Goal: Task Accomplishment & Management: Manage account settings

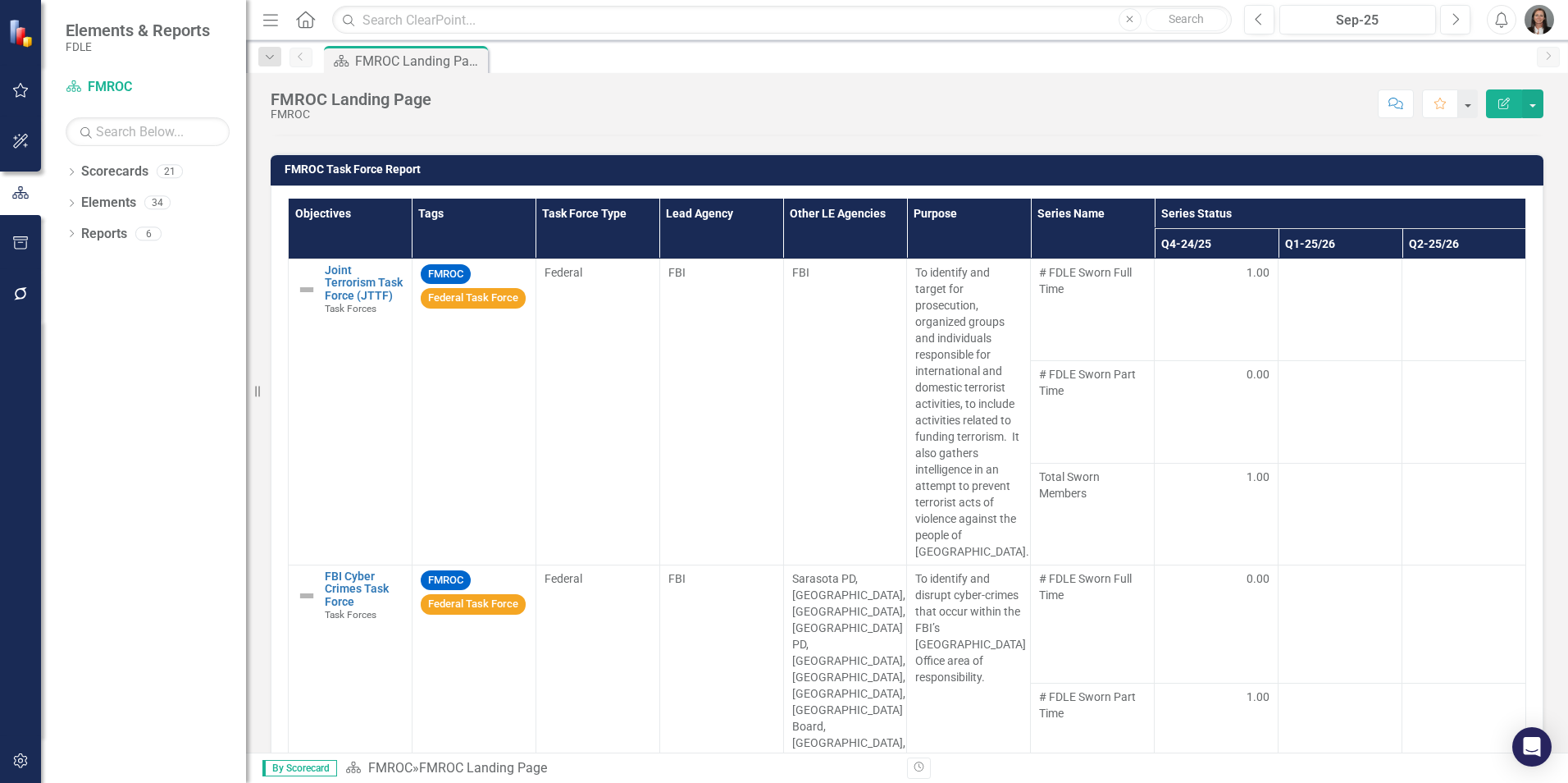
scroll to position [1312, 0]
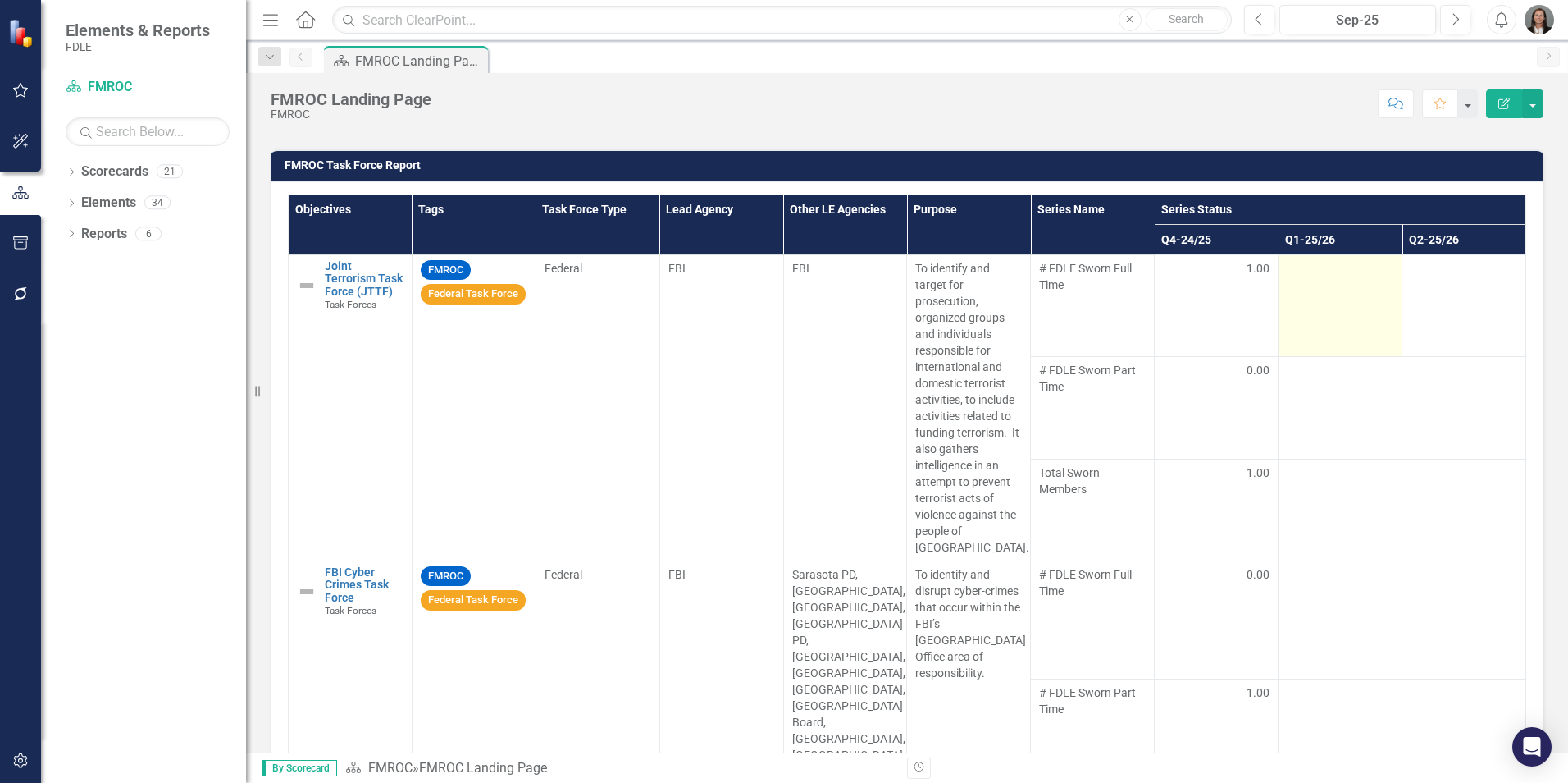
click at [1324, 288] on td at bounding box center [1340, 305] width 124 height 101
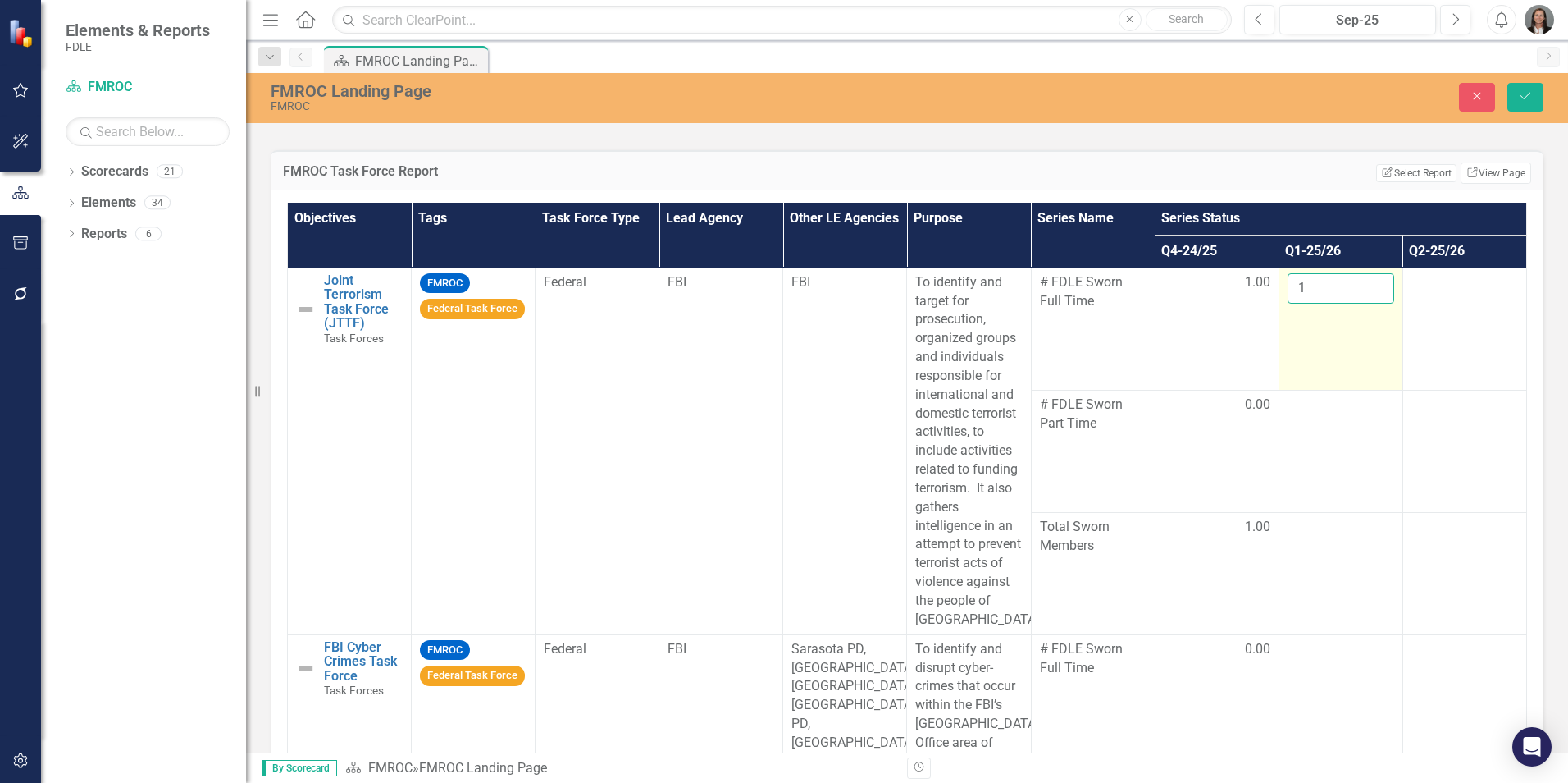
type input "1"
click at [1358, 284] on input "1" at bounding box center [1340, 288] width 106 height 30
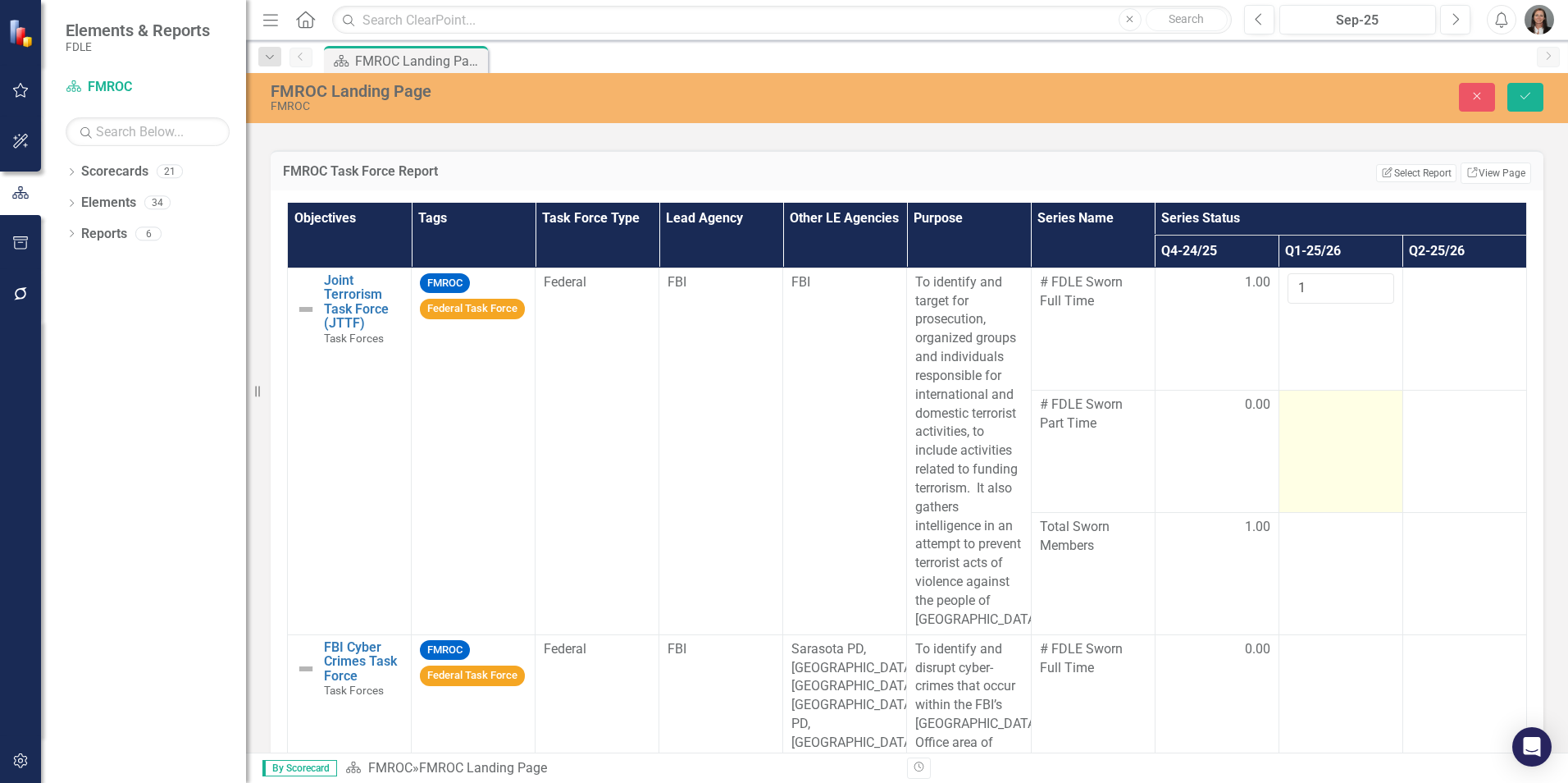
click at [1349, 457] on td at bounding box center [1340, 450] width 124 height 122
click at [1345, 420] on input "number" at bounding box center [1340, 411] width 106 height 30
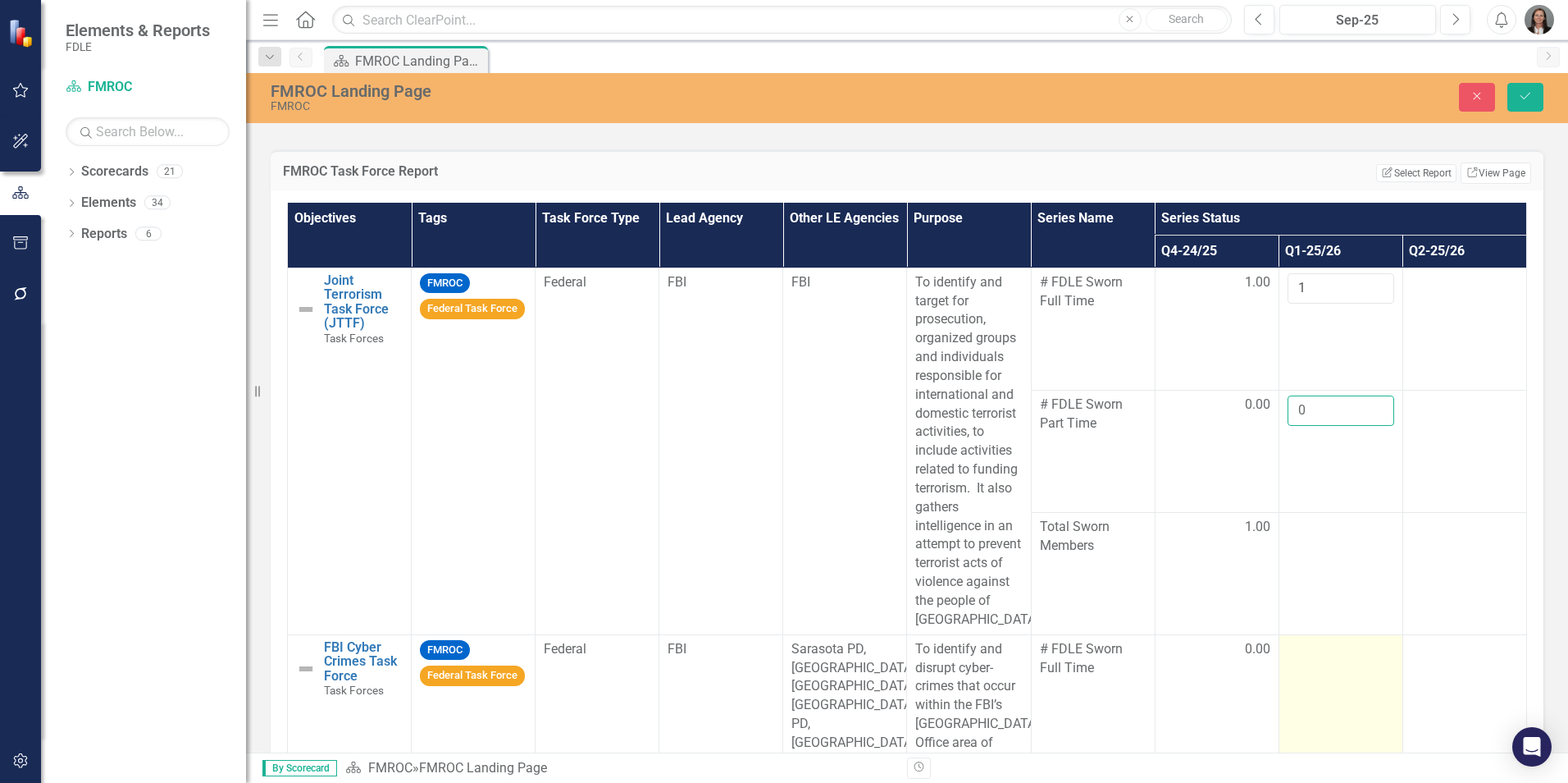
type input "0"
click at [1332, 683] on td at bounding box center [1340, 701] width 124 height 134
click at [1522, 101] on icon "Save" at bounding box center [1525, 95] width 15 height 11
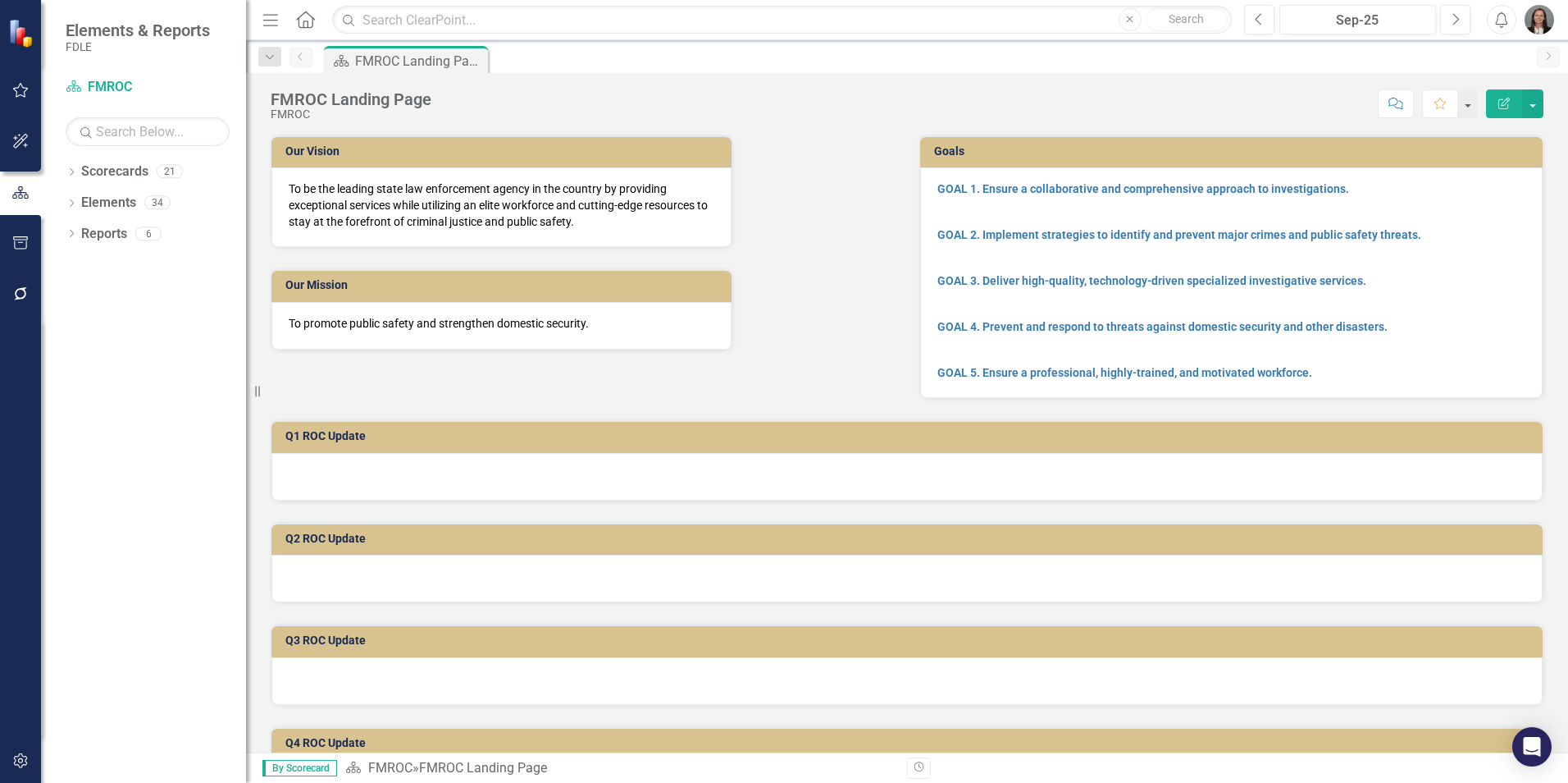
click at [1542, 19] on img "button" at bounding box center [1539, 20] width 29 height 29
click at [1478, 206] on link "Logout Log Out" at bounding box center [1488, 207] width 130 height 30
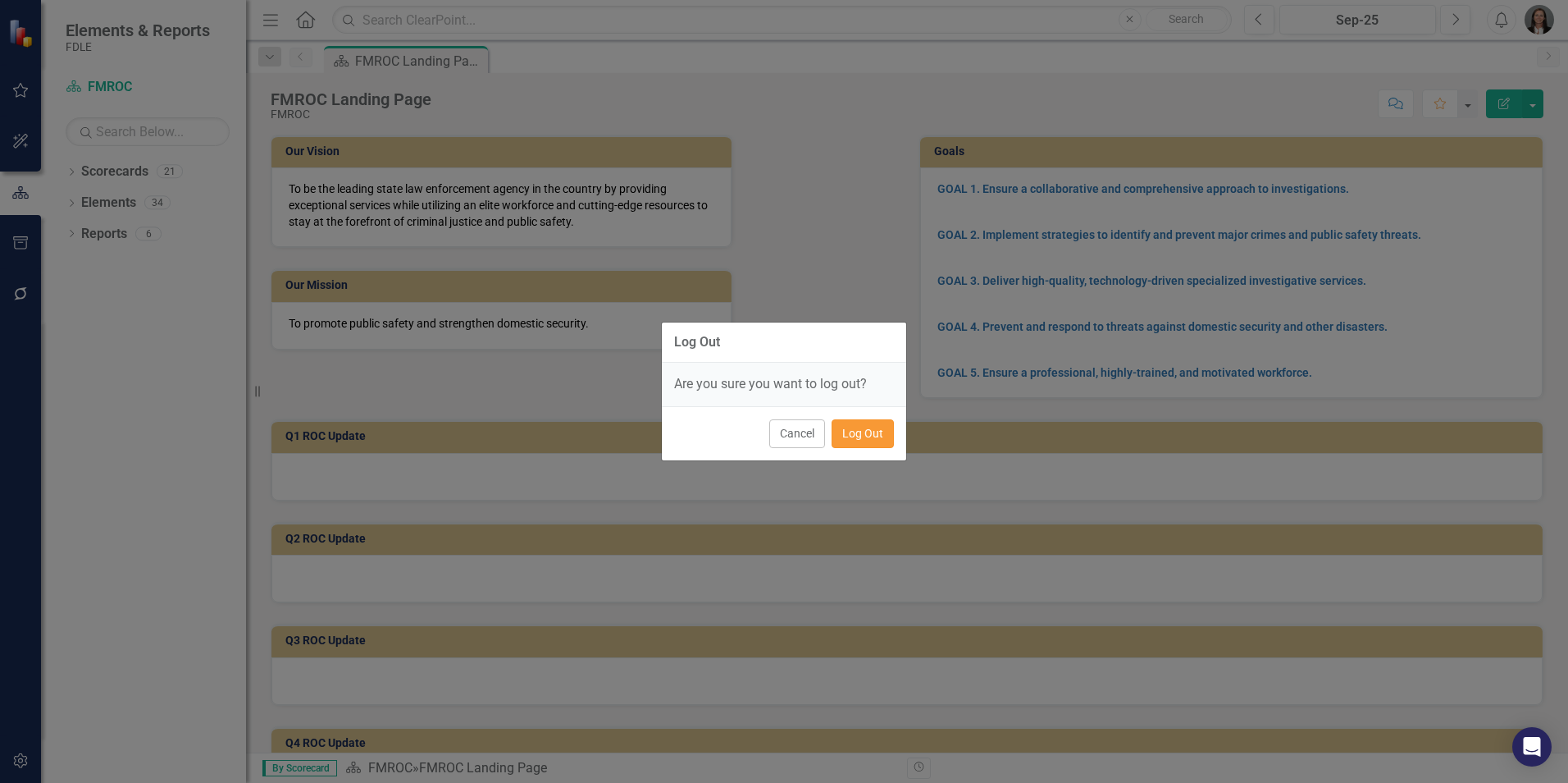
click at [856, 432] on button "Log Out" at bounding box center [862, 433] width 62 height 29
